Goal: Information Seeking & Learning: Learn about a topic

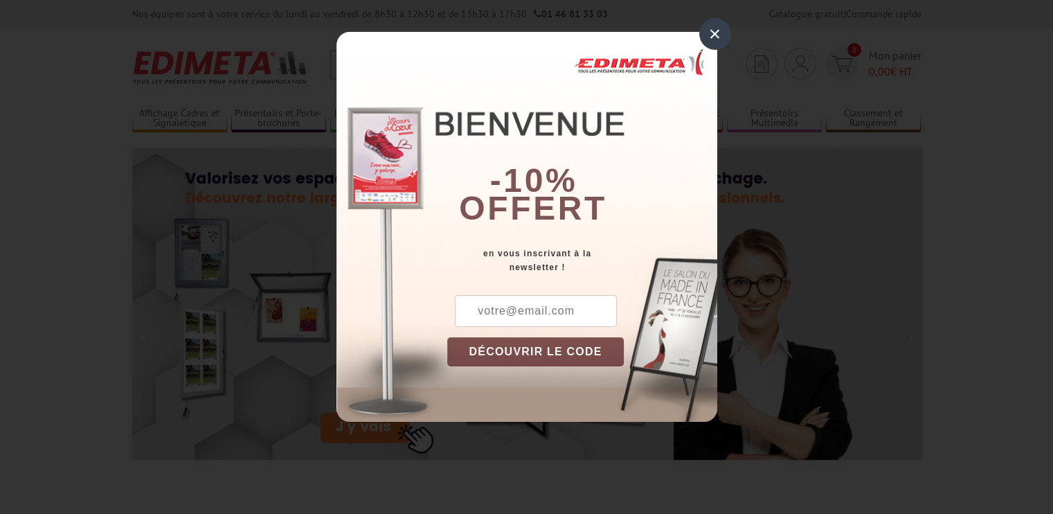
click at [706, 42] on div "×" at bounding box center [716, 34] width 32 height 32
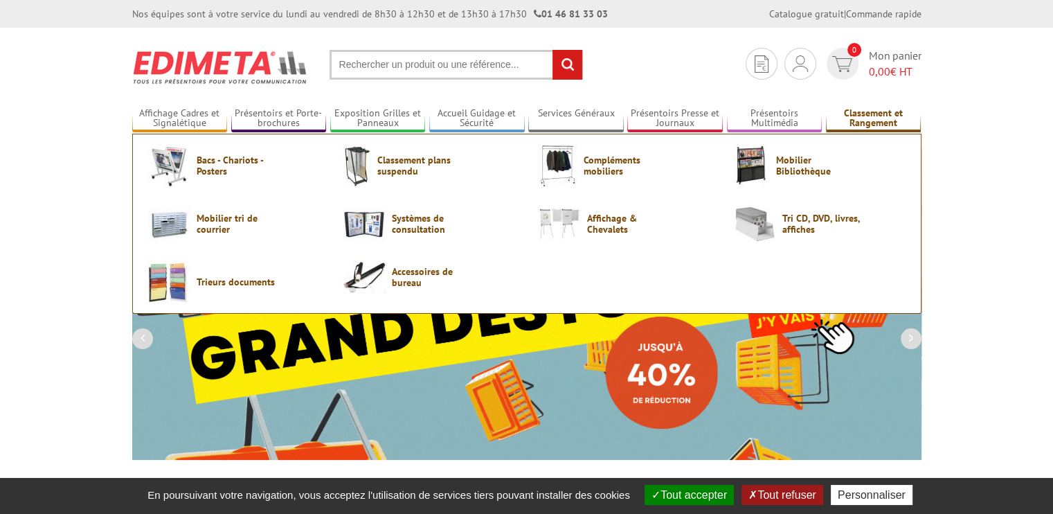
click at [863, 121] on link "Classement et Rangement" at bounding box center [874, 118] width 96 height 23
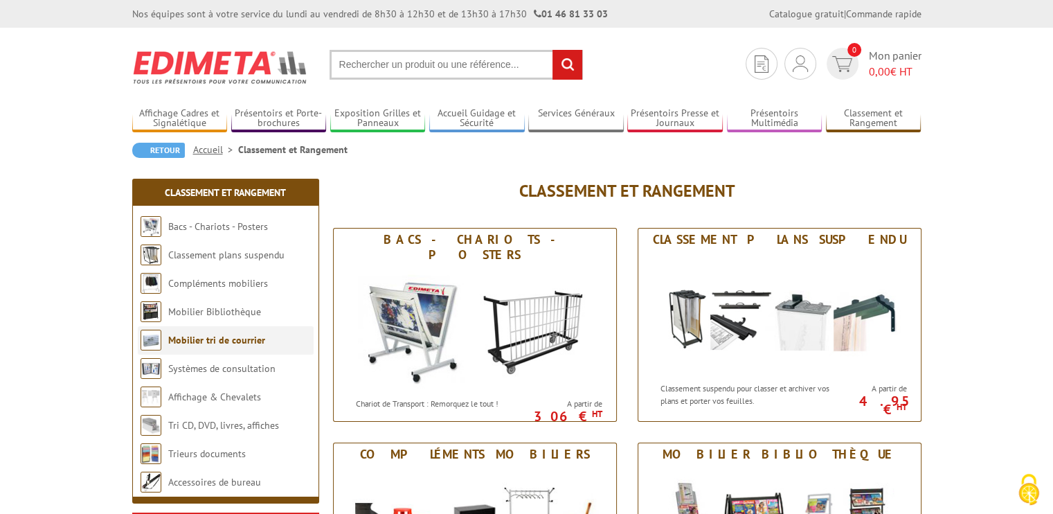
click at [227, 341] on link "Mobilier tri de courrier" at bounding box center [216, 340] width 97 height 12
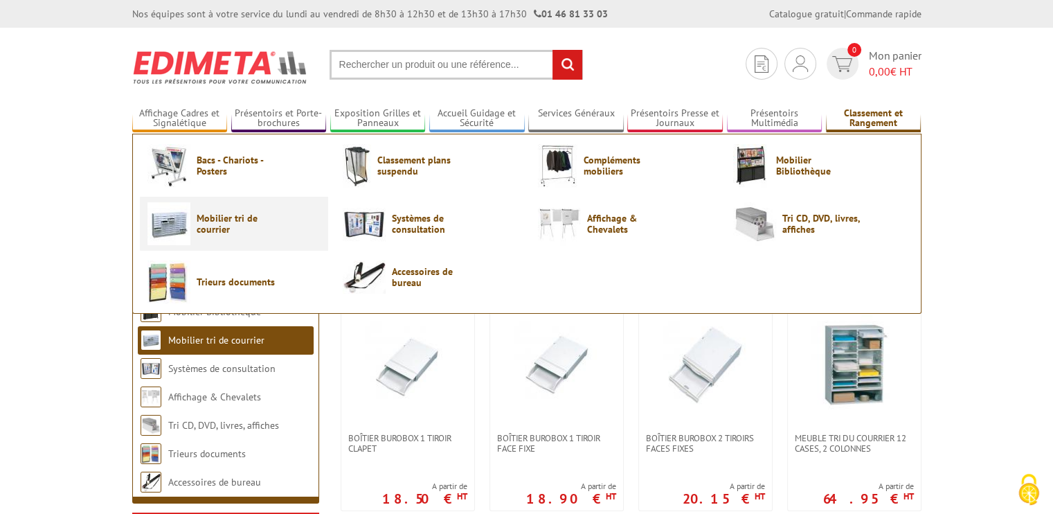
click at [240, 218] on span "Mobilier tri de courrier" at bounding box center [238, 224] width 83 height 22
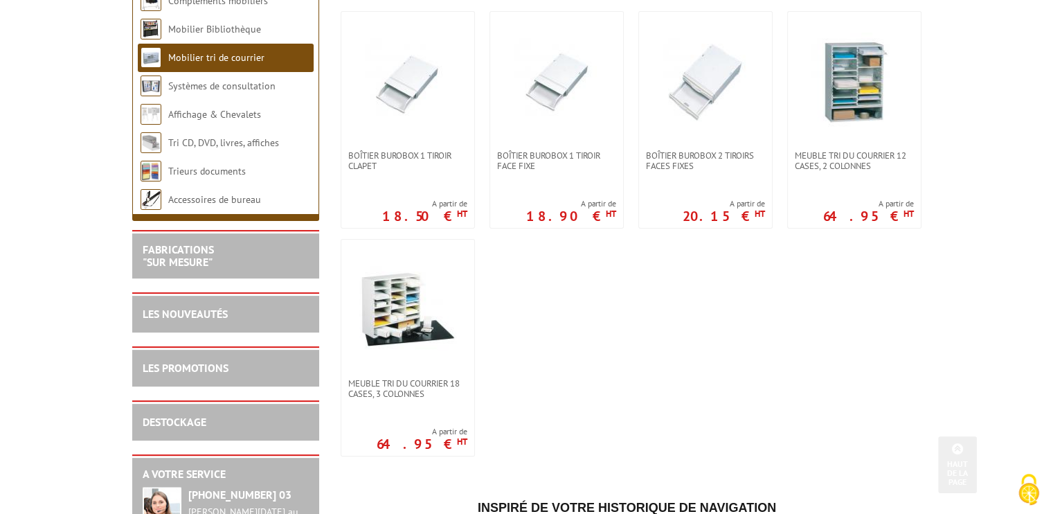
scroll to position [284, 0]
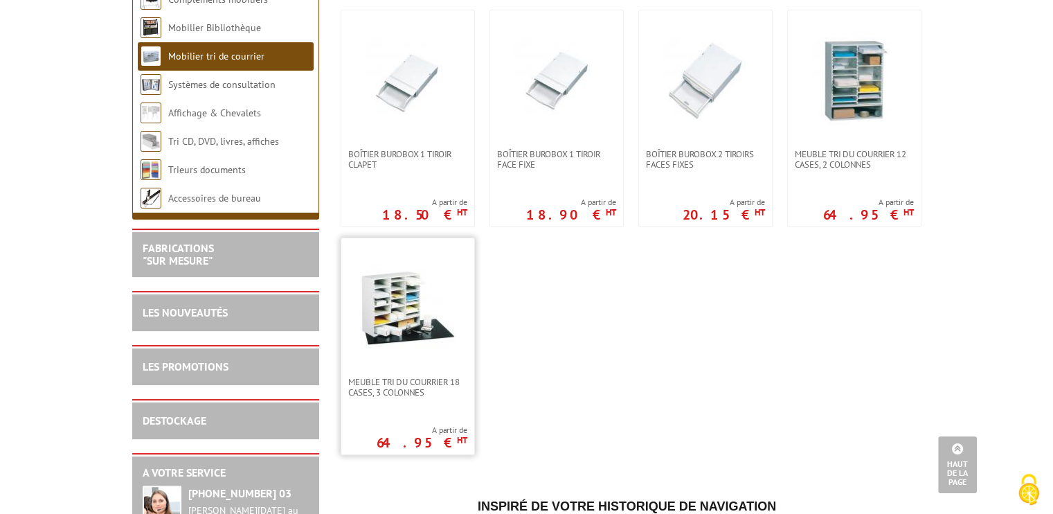
click at [413, 272] on img at bounding box center [407, 307] width 97 height 97
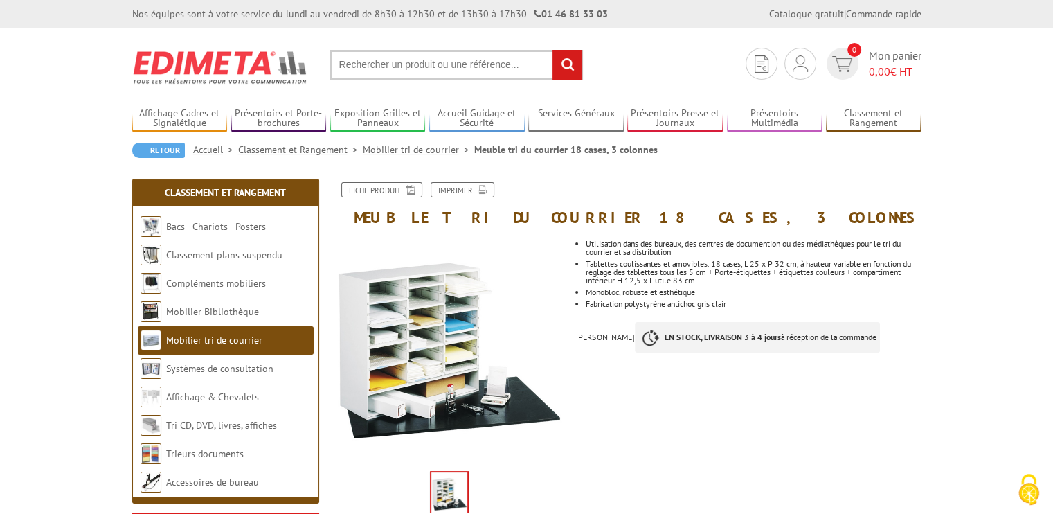
click at [410, 149] on link "Mobilier tri de courrier" at bounding box center [419, 149] width 112 height 12
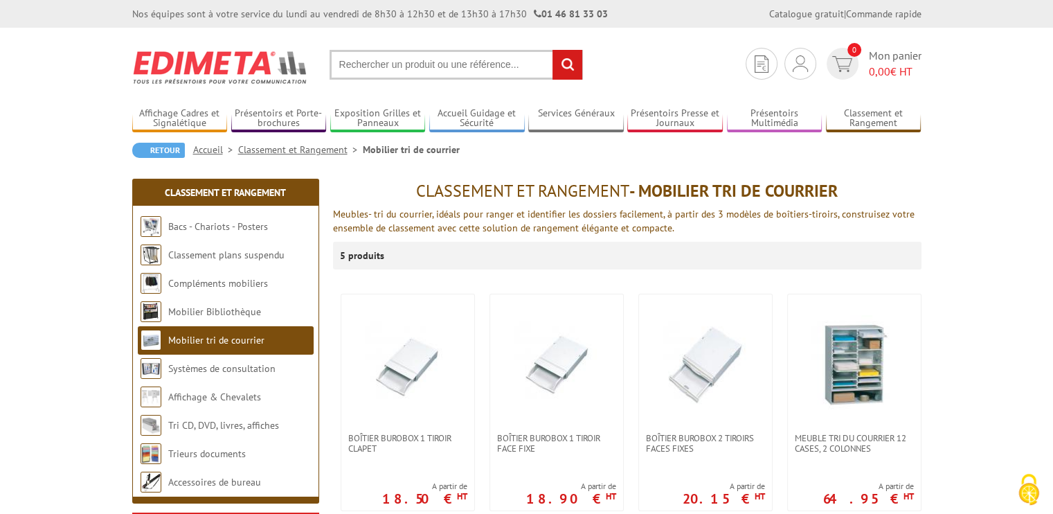
click at [423, 357] on img at bounding box center [407, 363] width 97 height 97
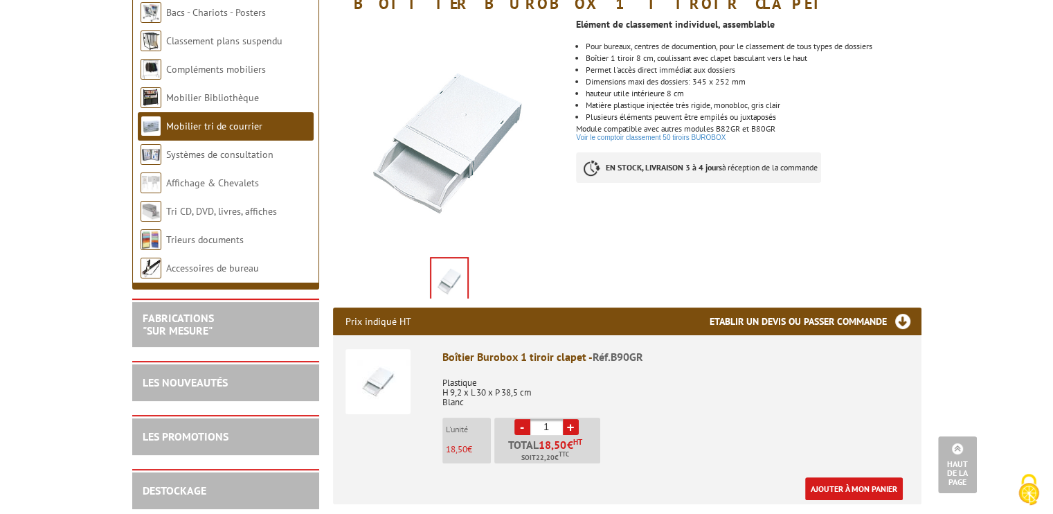
scroll to position [206, 0]
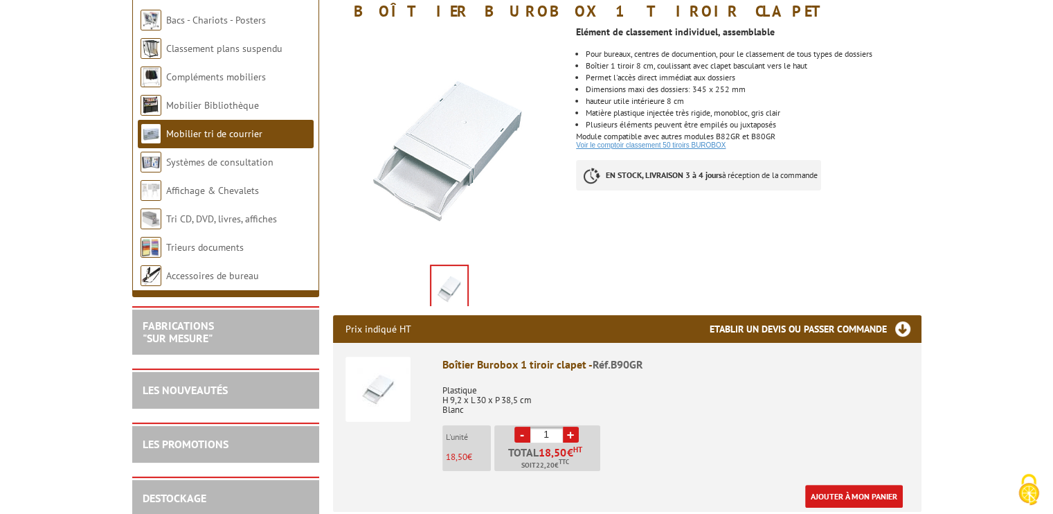
click at [722, 148] on link "Voir le comptoir classement 50 tiroirs BUROBOX" at bounding box center [651, 145] width 150 height 8
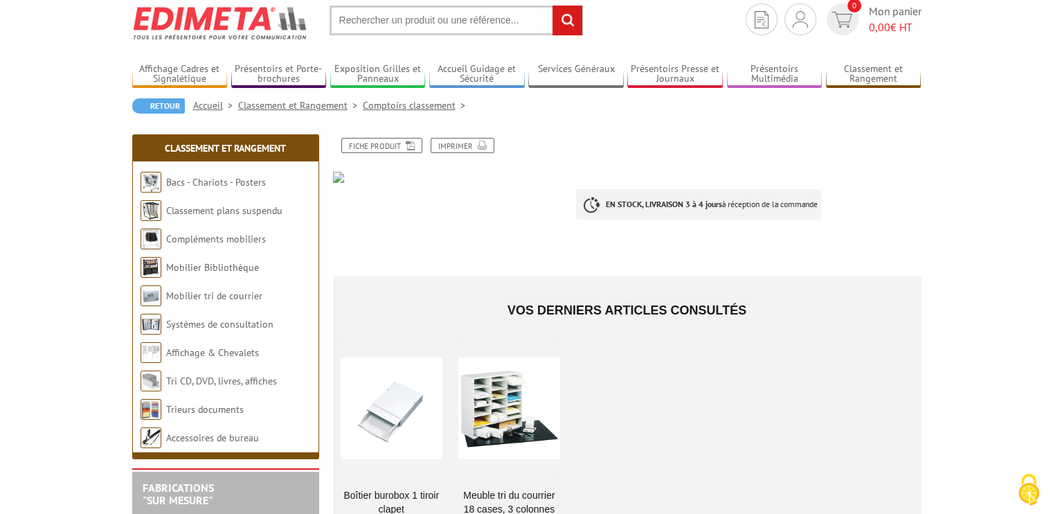
scroll to position [39, 0]
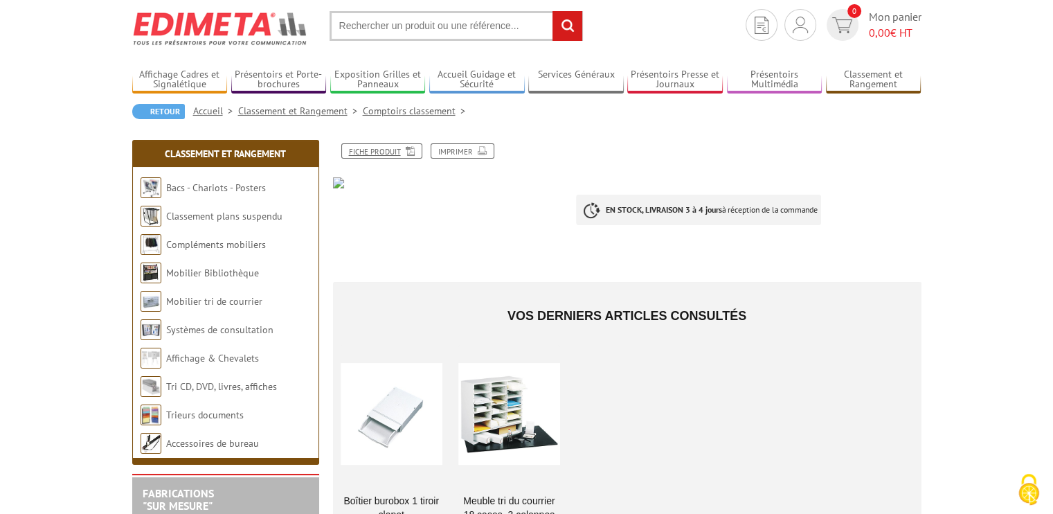
click at [384, 146] on link "Fiche produit" at bounding box center [381, 150] width 81 height 15
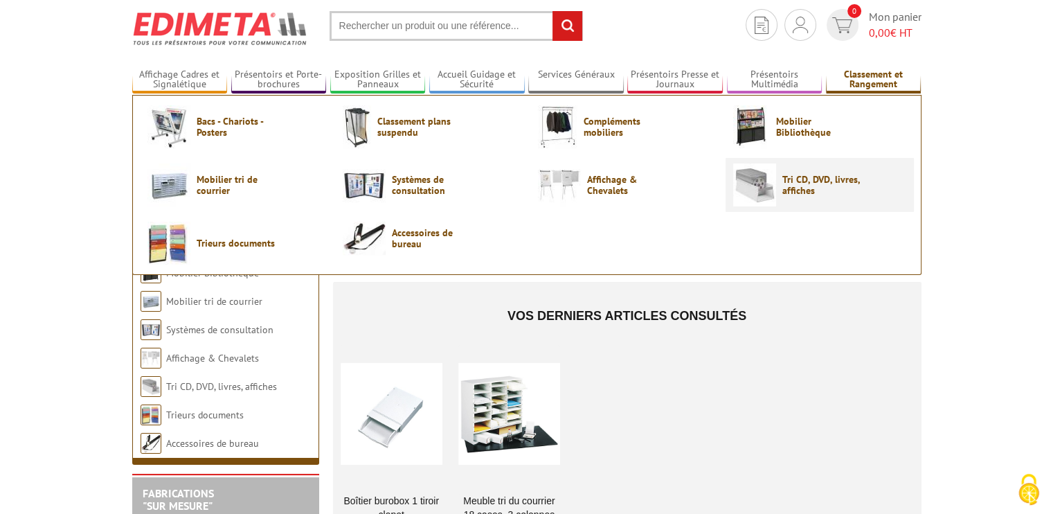
click at [790, 176] on span "Tri CD, DVD, livres, affiches" at bounding box center [824, 185] width 83 height 22
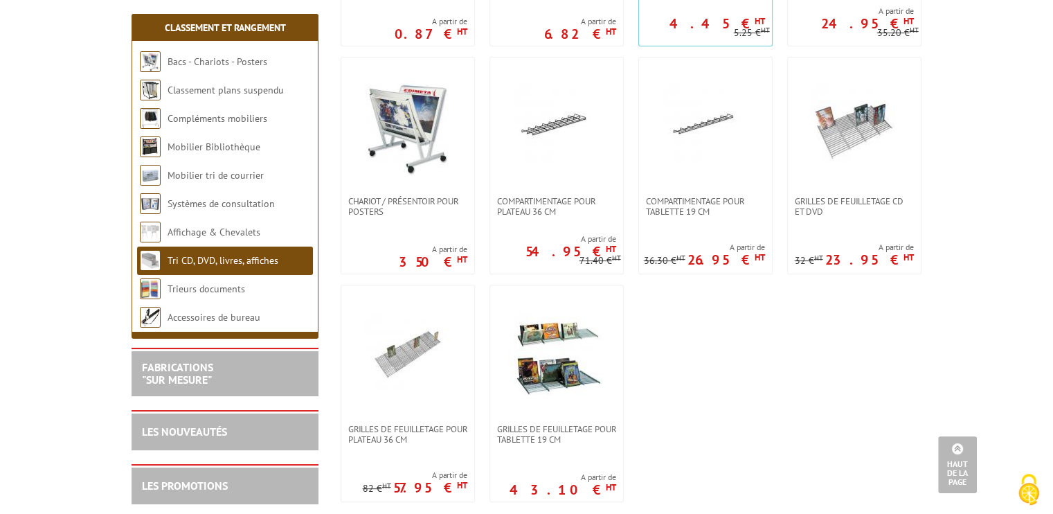
scroll to position [456, 0]
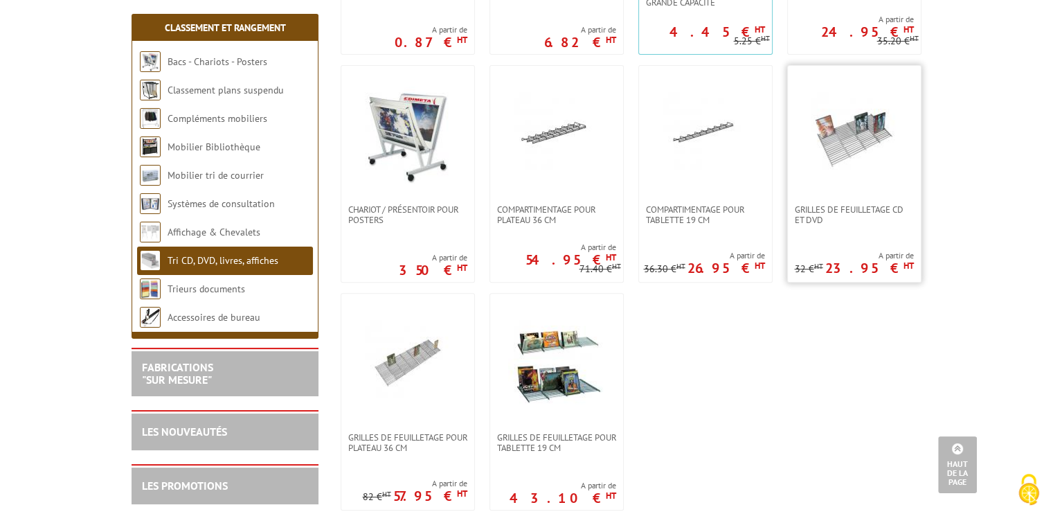
click at [865, 196] on link at bounding box center [854, 135] width 133 height 139
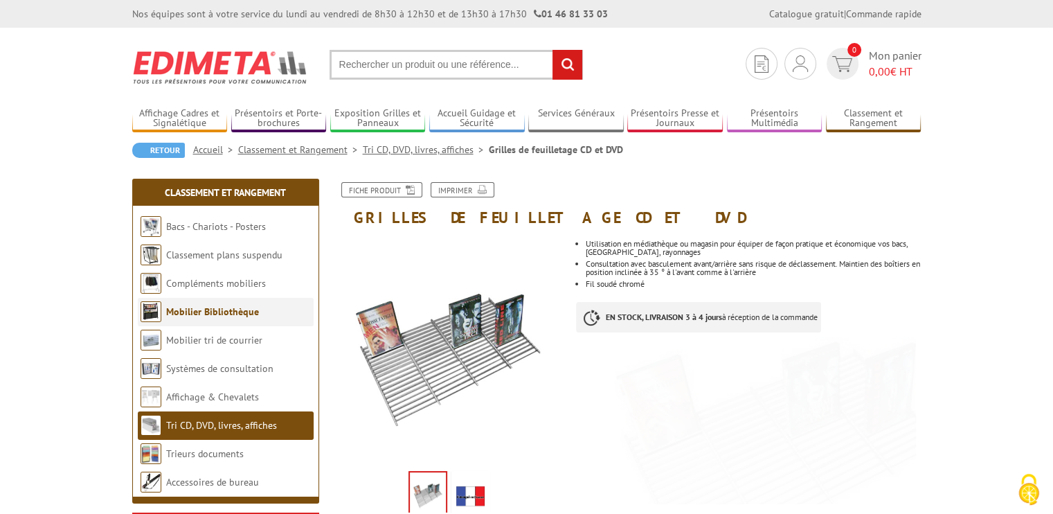
click at [213, 321] on li "Mobilier Bibliothèque" at bounding box center [226, 312] width 176 height 28
click at [213, 310] on link "Mobilier Bibliothèque" at bounding box center [212, 311] width 93 height 12
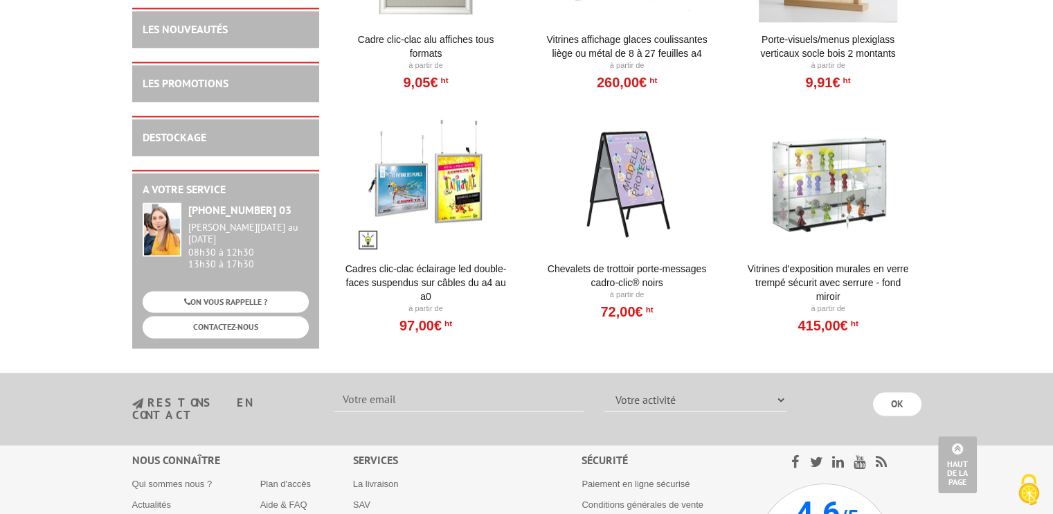
scroll to position [1818, 0]
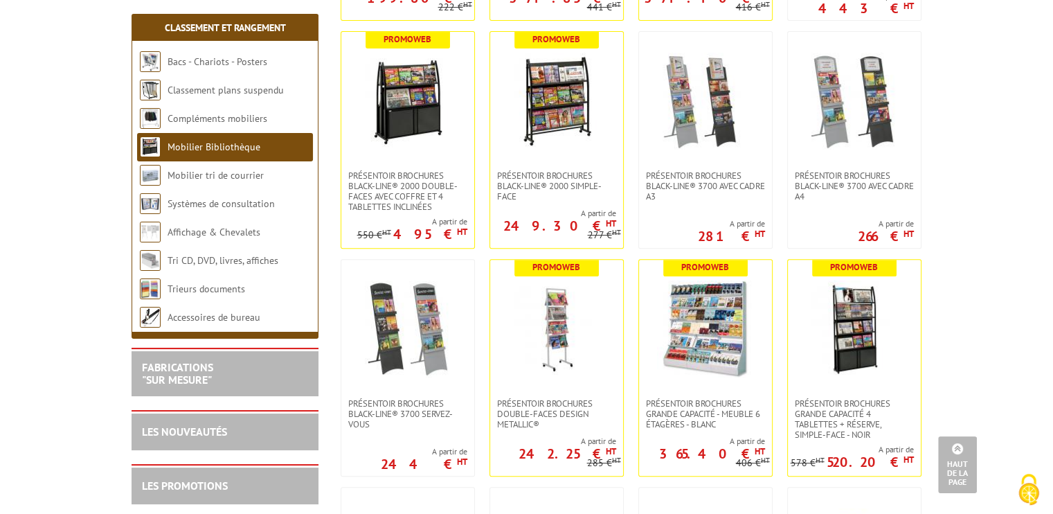
scroll to position [479, 0]
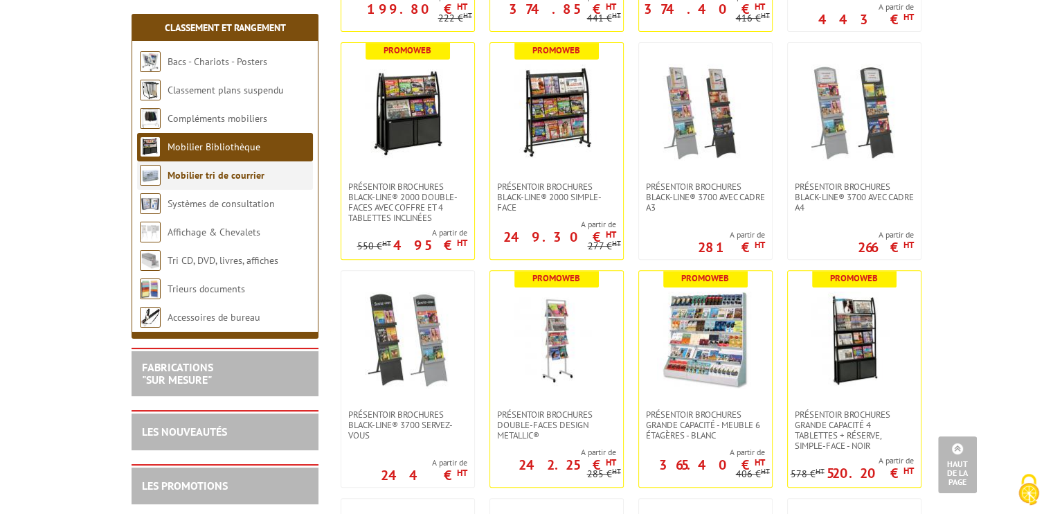
click at [230, 171] on link "Mobilier tri de courrier" at bounding box center [216, 175] width 97 height 12
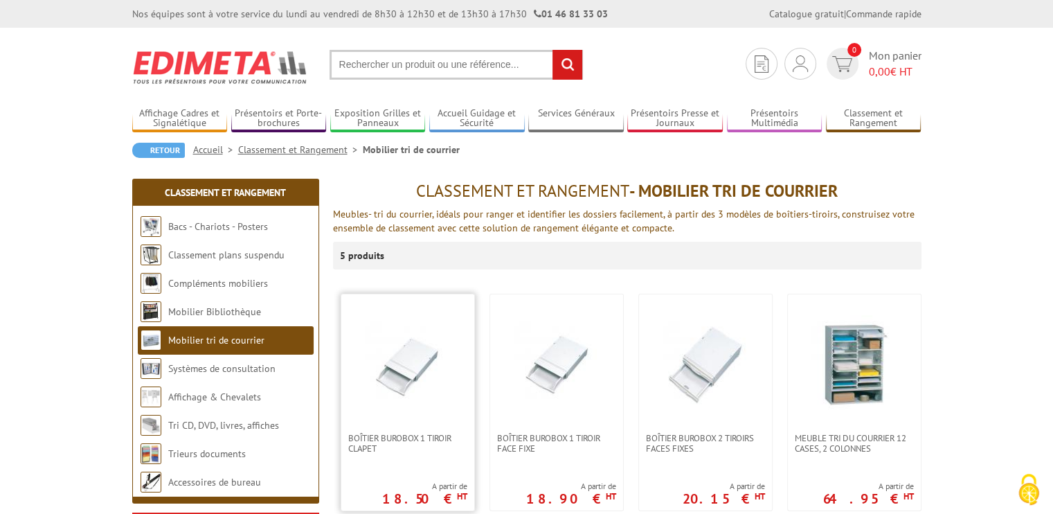
click at [404, 368] on img at bounding box center [407, 363] width 97 height 97
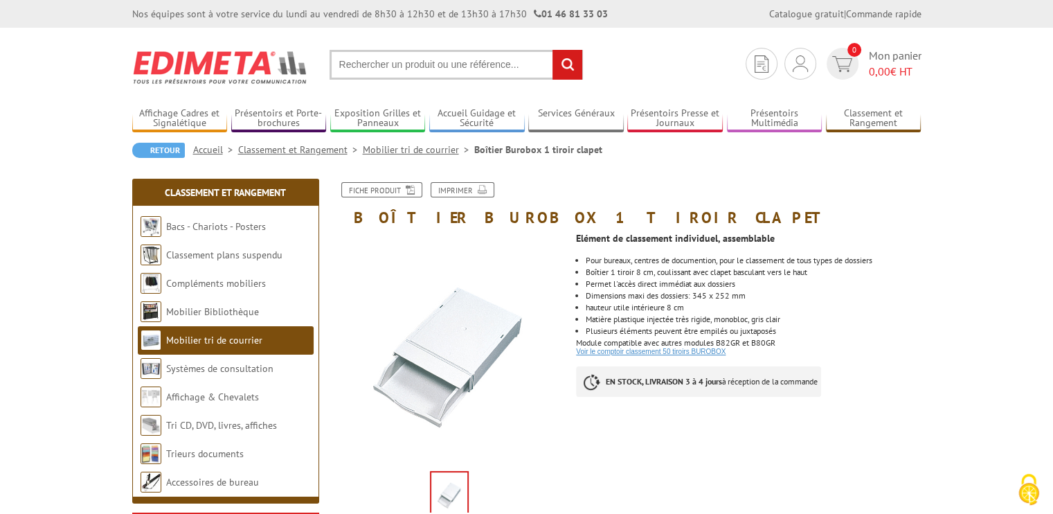
click at [648, 353] on link "Voir le comptoir classement 50 tiroirs BUROBOX" at bounding box center [651, 352] width 150 height 8
